Goal: Information Seeking & Learning: Learn about a topic

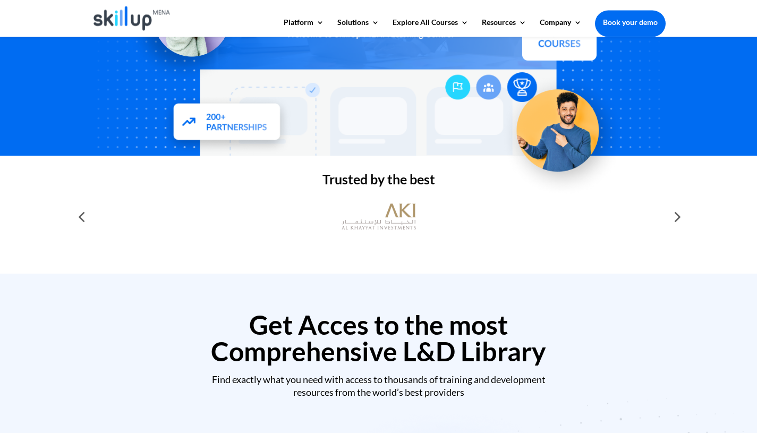
scroll to position [272, 0]
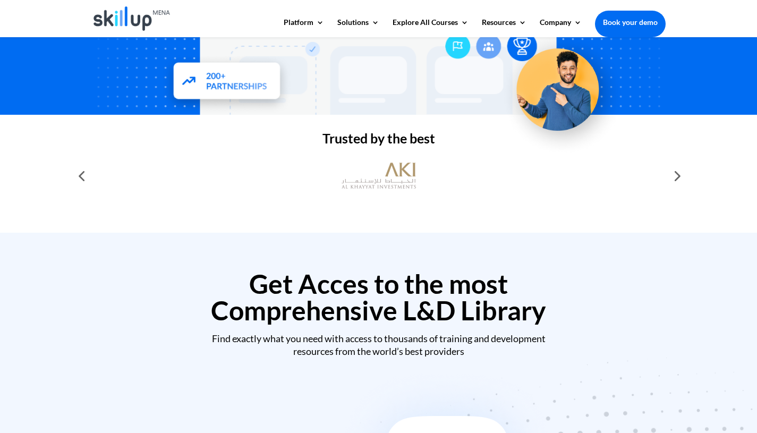
click at [677, 178] on div at bounding box center [676, 175] width 21 height 21
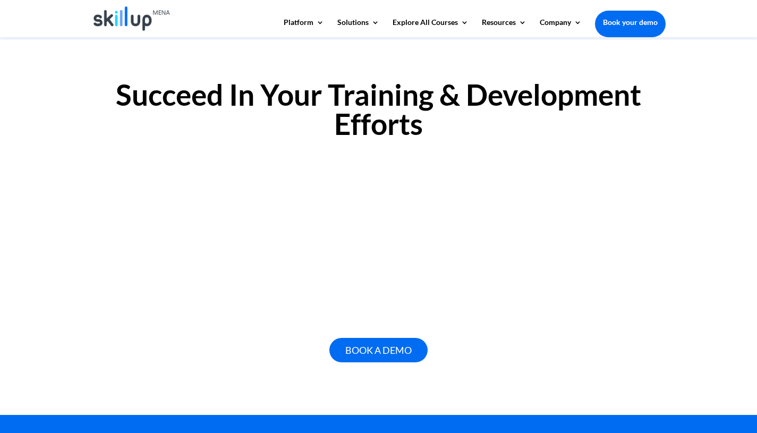
scroll to position [689, 0]
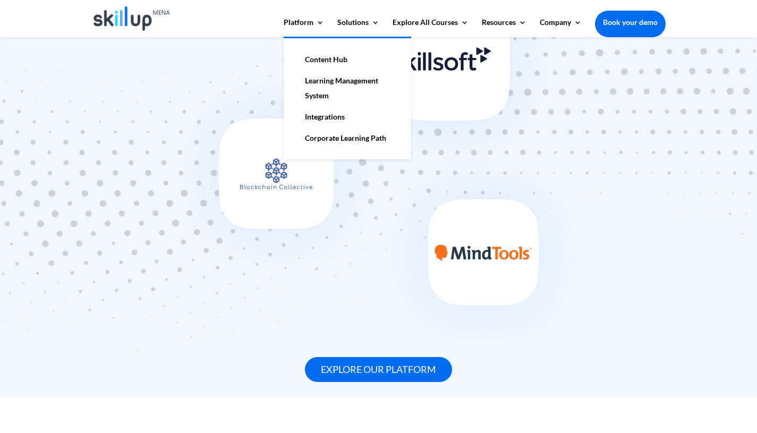
click at [335, 82] on link "Learning Management System" at bounding box center [347, 88] width 106 height 36
click at [340, 83] on link "Learning Management System" at bounding box center [347, 88] width 106 height 36
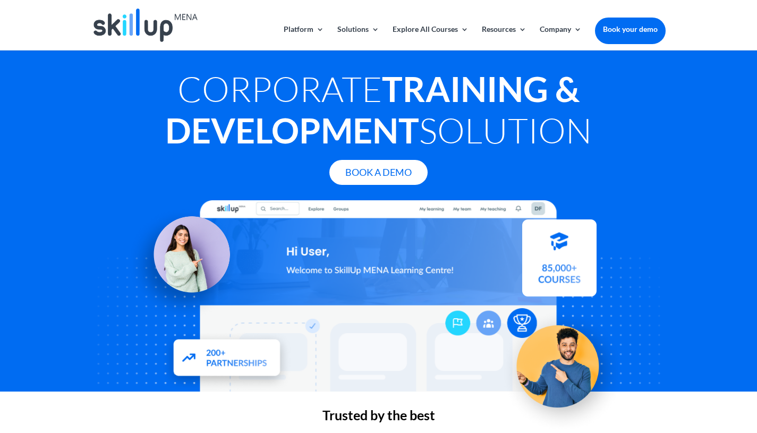
scroll to position [17, 0]
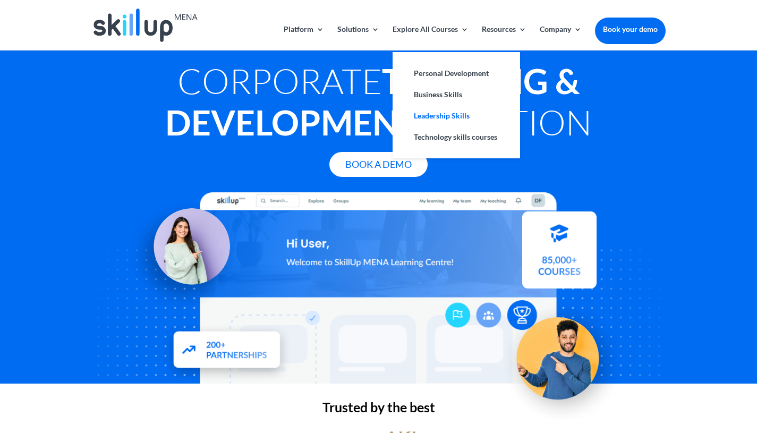
click at [456, 113] on link "Leadership Skills" at bounding box center [456, 115] width 106 height 21
click at [455, 115] on link "Leadership Skills" at bounding box center [456, 115] width 106 height 21
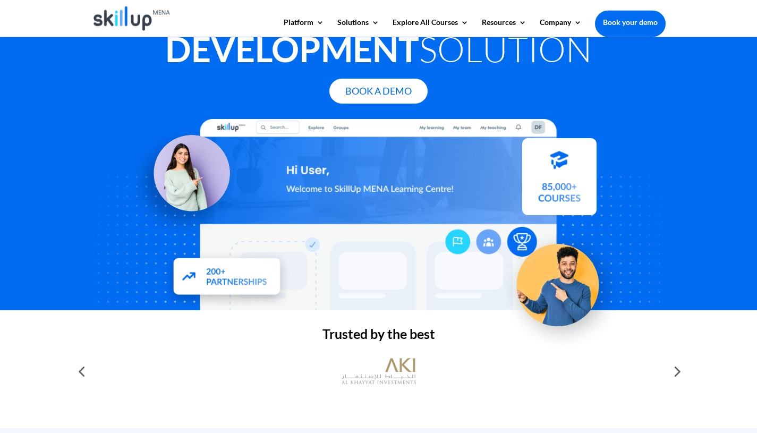
scroll to position [85, 0]
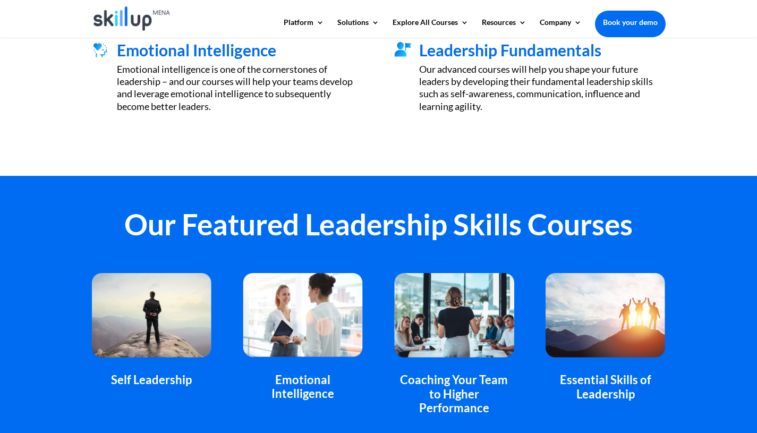
scroll to position [680, 0]
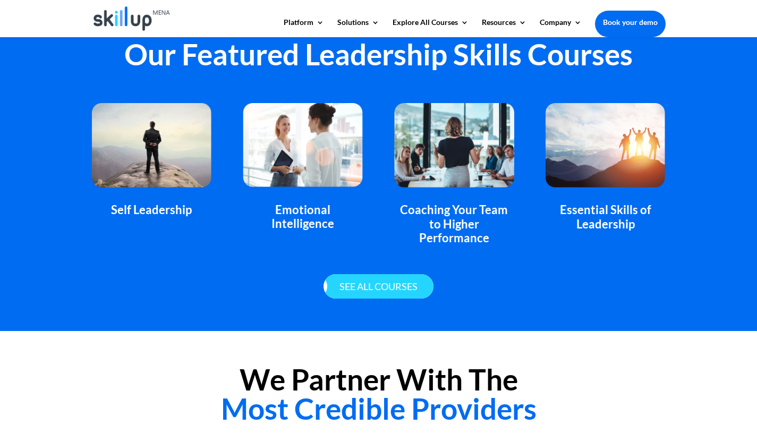
click at [386, 274] on link "See all courses" at bounding box center [379, 286] width 110 height 25
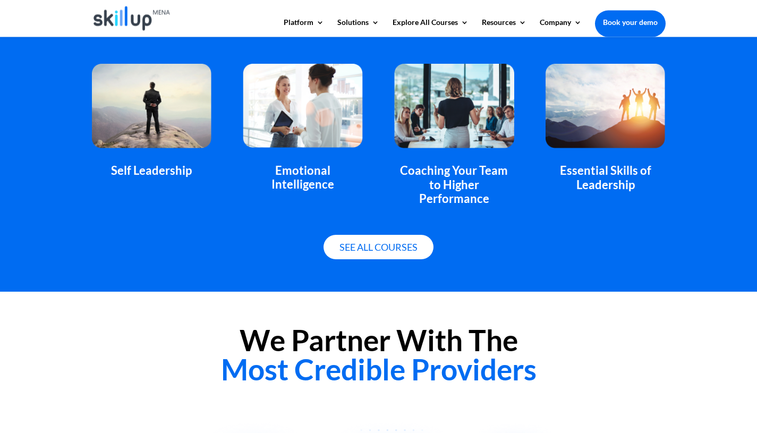
scroll to position [723, 0]
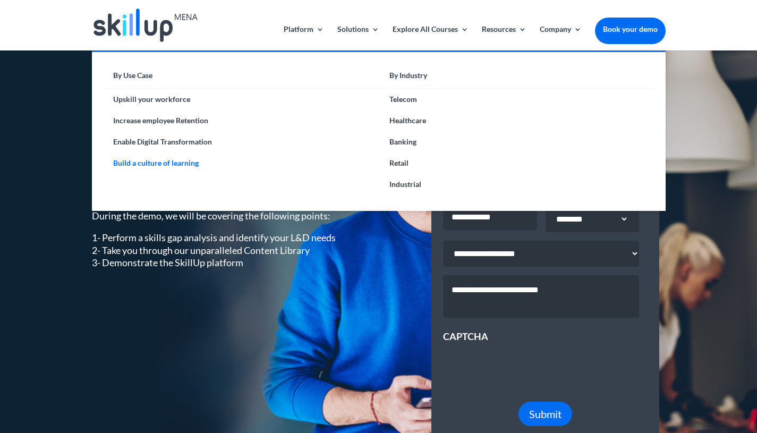
click at [173, 165] on link "Build a culture of learning" at bounding box center [241, 162] width 276 height 21
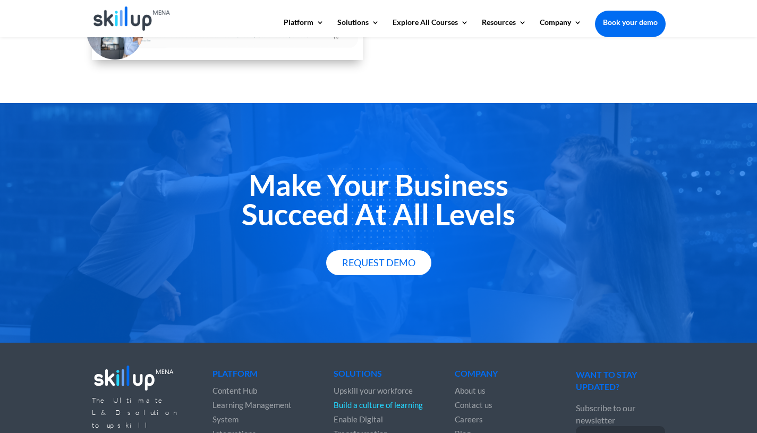
scroll to position [632, 0]
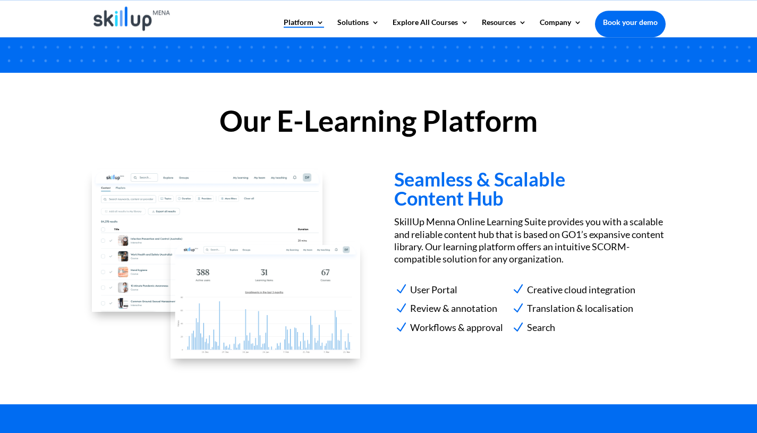
scroll to position [926, 0]
